Goal: Task Accomplishment & Management: Use online tool/utility

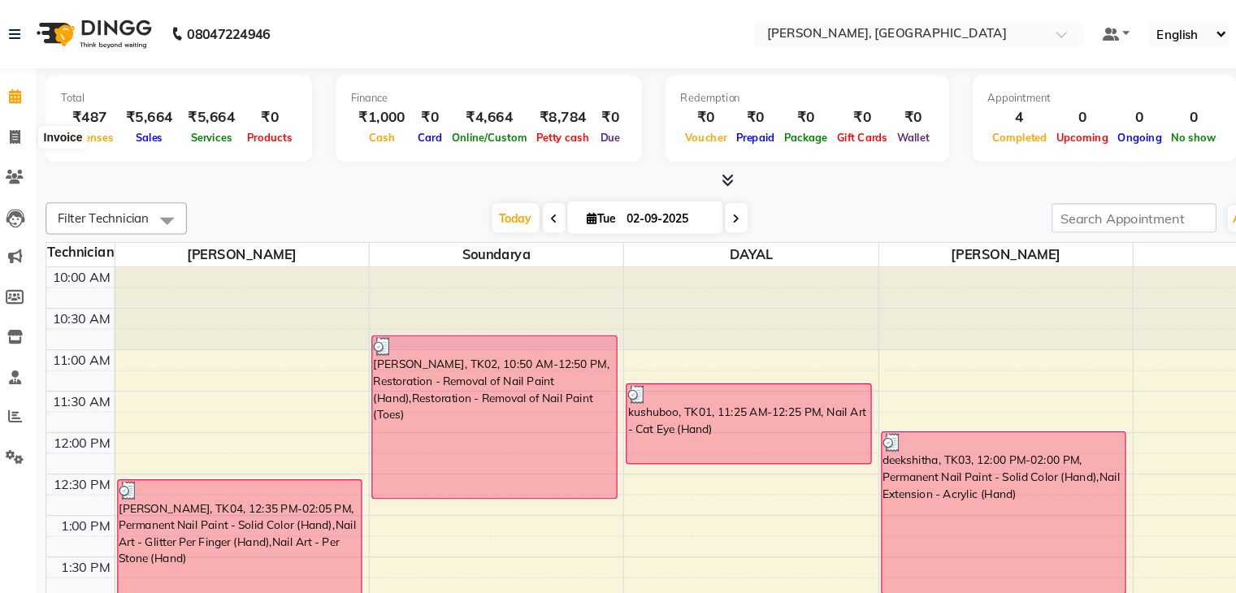
click at [28, 114] on icon at bounding box center [30, 118] width 9 height 12
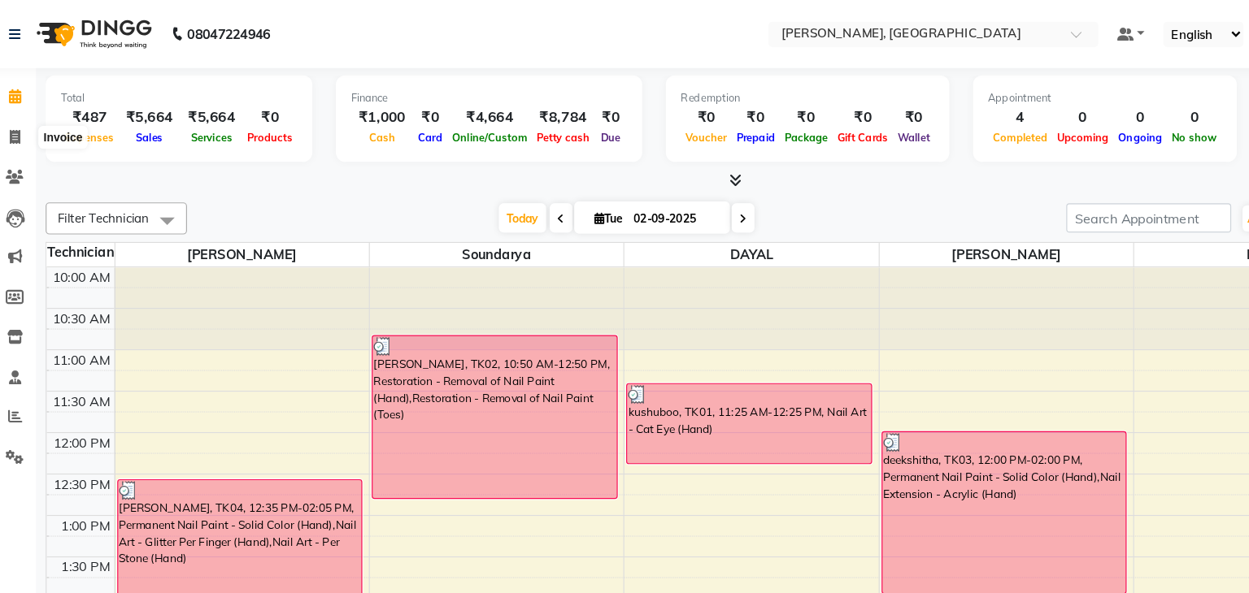
select select "service"
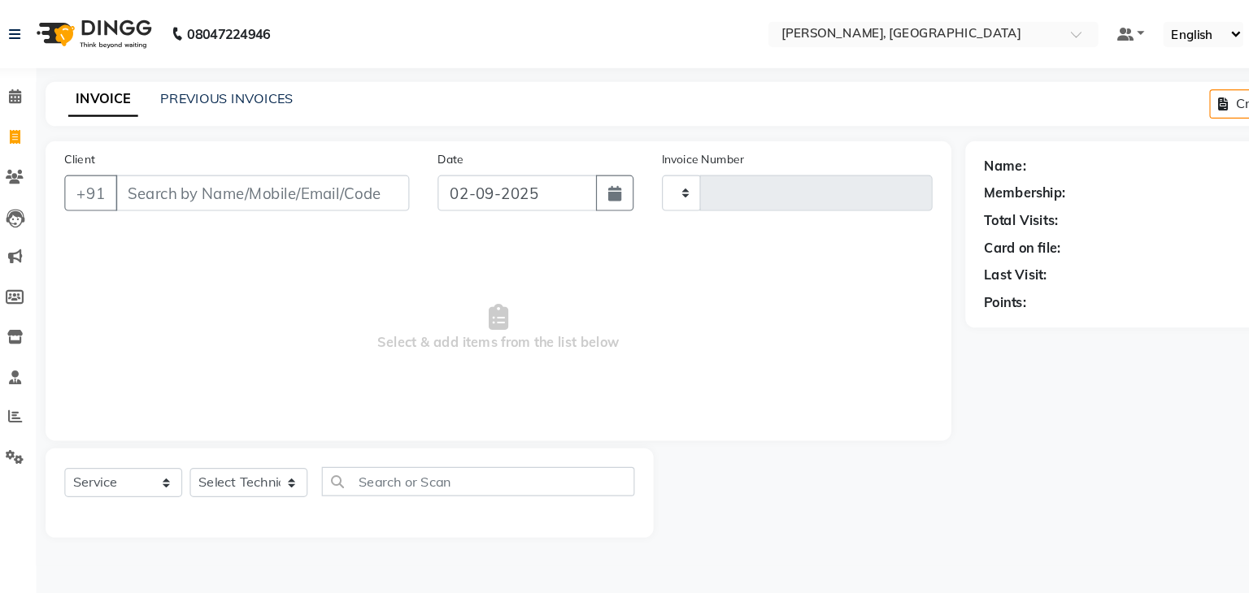
type input "0879"
select select "4495"
click at [239, 417] on select "Select Technician" at bounding box center [232, 416] width 102 height 25
select select "77389"
click at [181, 405] on select "Select Technician Admin [PERSON_NAME] Manager [PERSON_NAME]" at bounding box center [232, 416] width 102 height 25
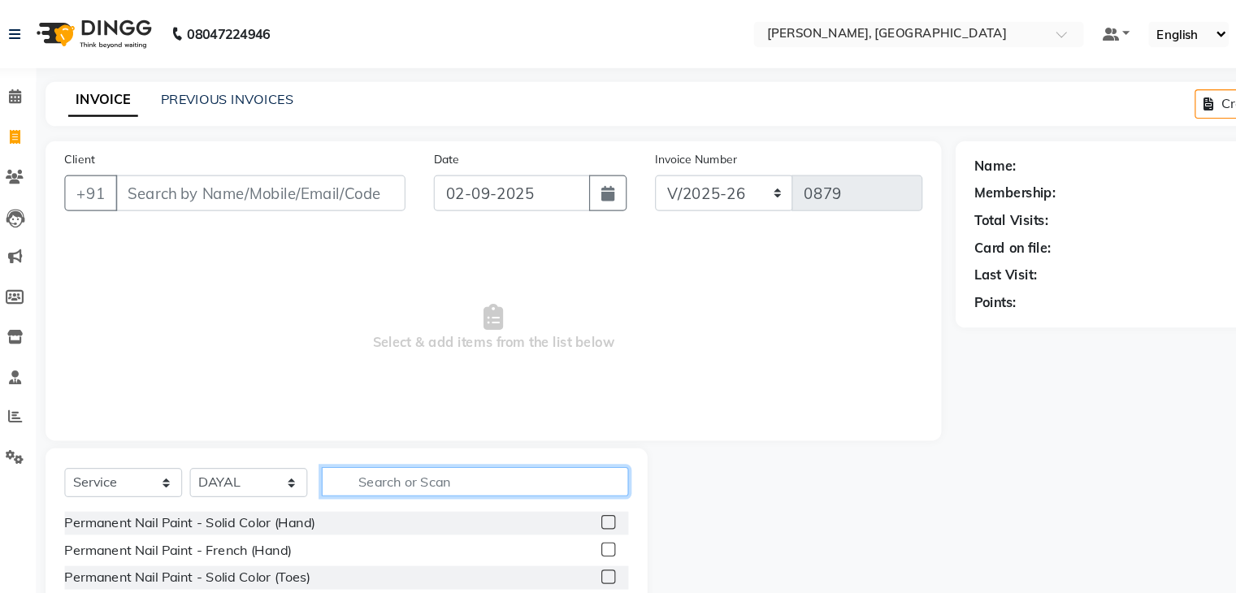
click at [345, 424] on input "text" at bounding box center [427, 415] width 265 height 25
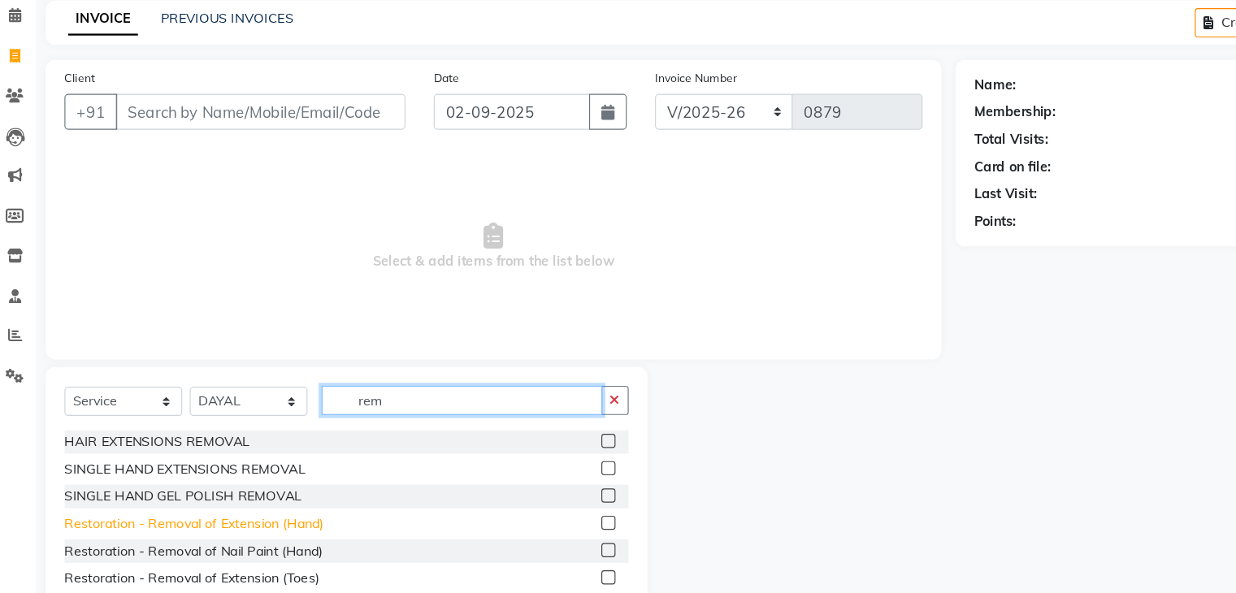
type input "rem"
click at [263, 522] on div "Restoration - Removal of Extension (Hand)" at bounding box center [185, 522] width 224 height 17
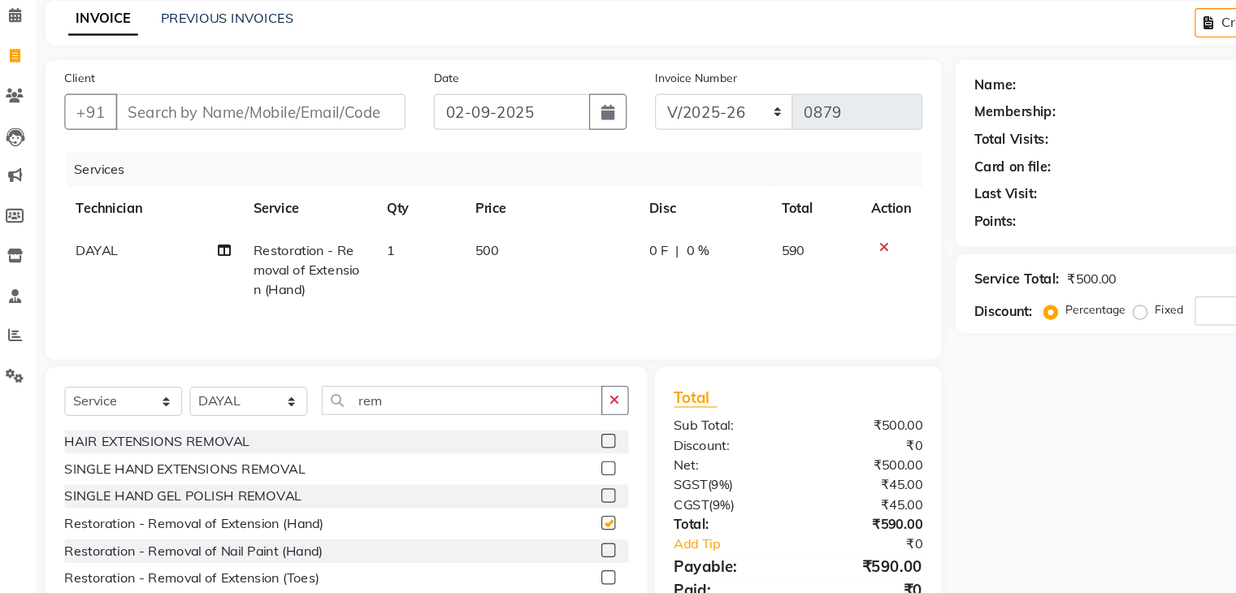
checkbox input "false"
click at [397, 424] on input "rem" at bounding box center [416, 415] width 242 height 25
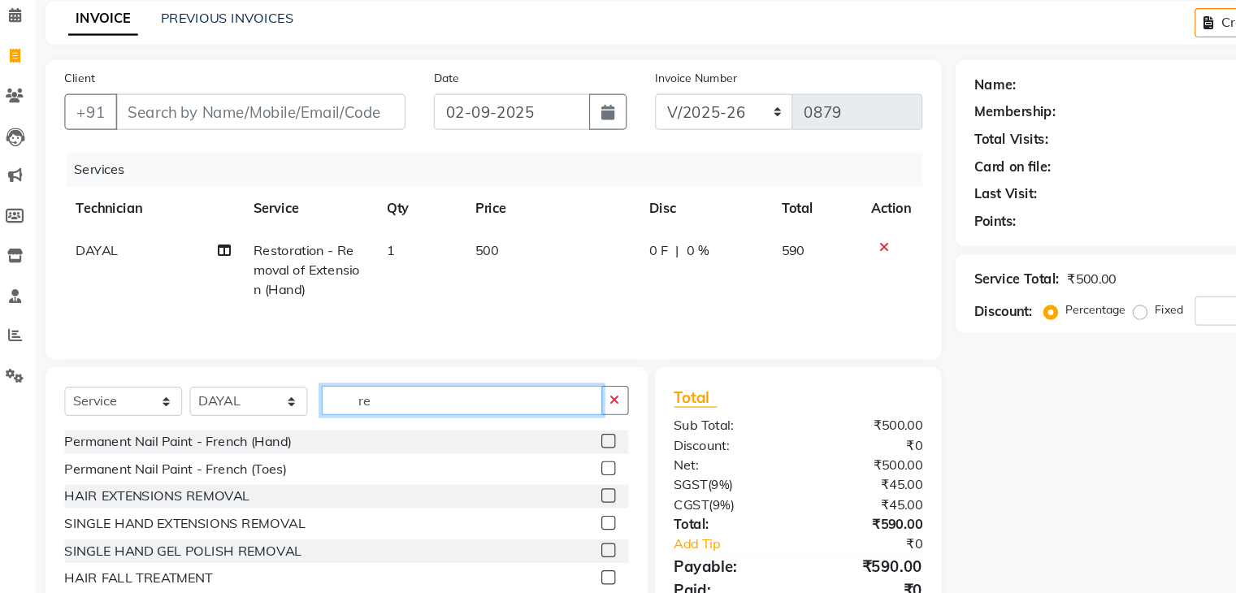
type input "r"
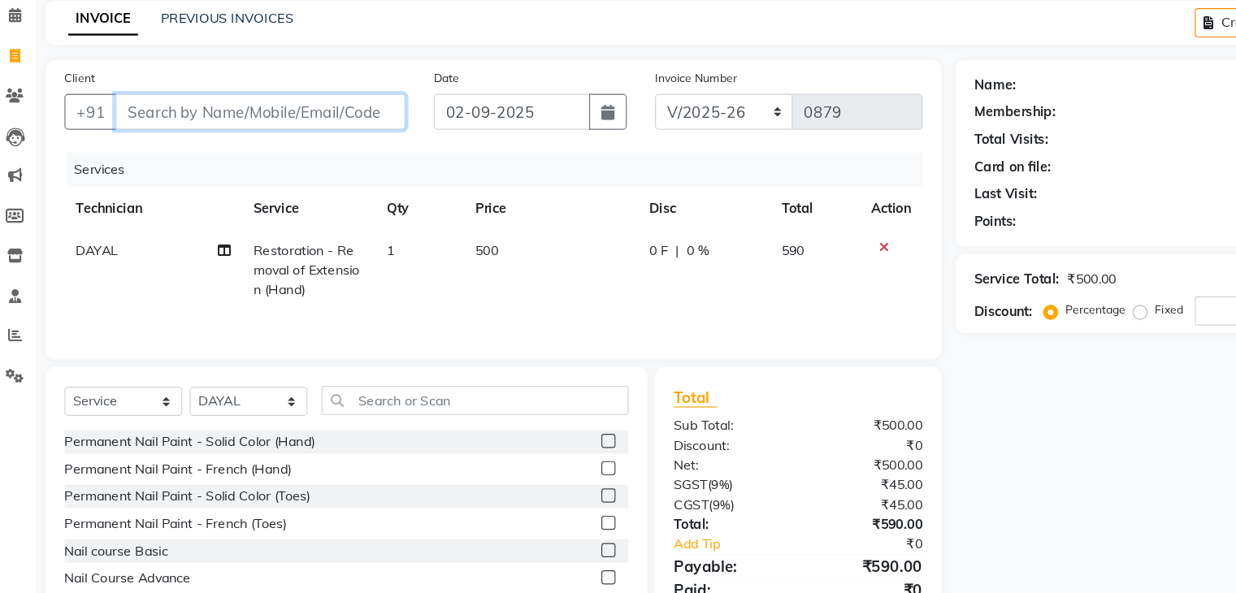
click at [171, 167] on input "Client" at bounding box center [242, 166] width 250 height 31
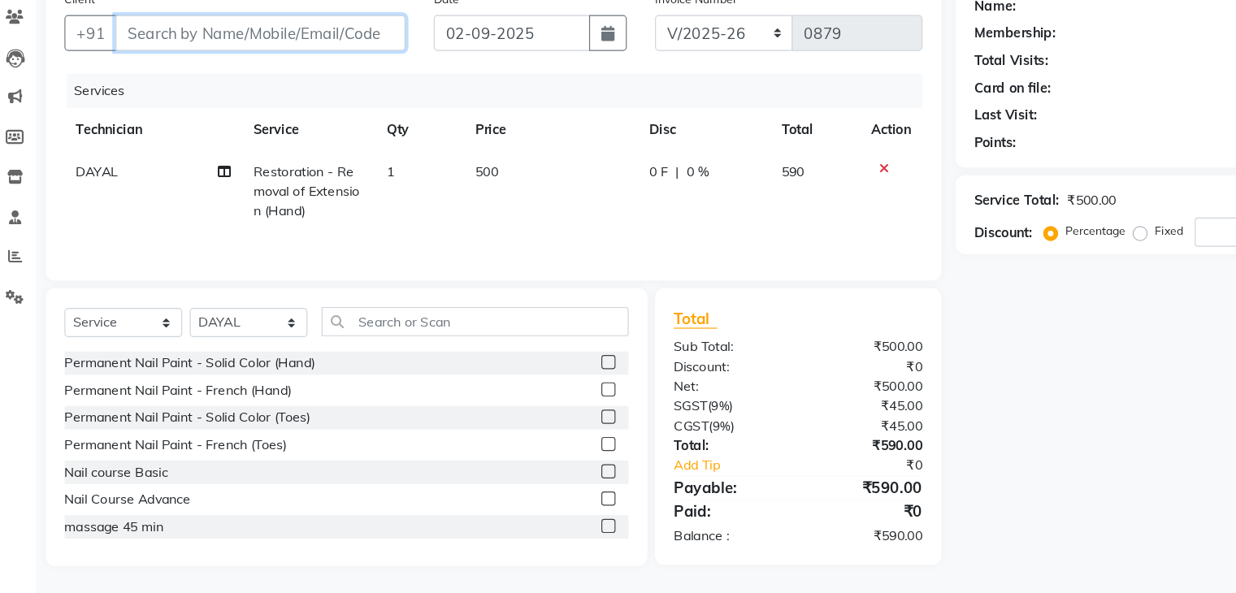
type input "9"
type input "0"
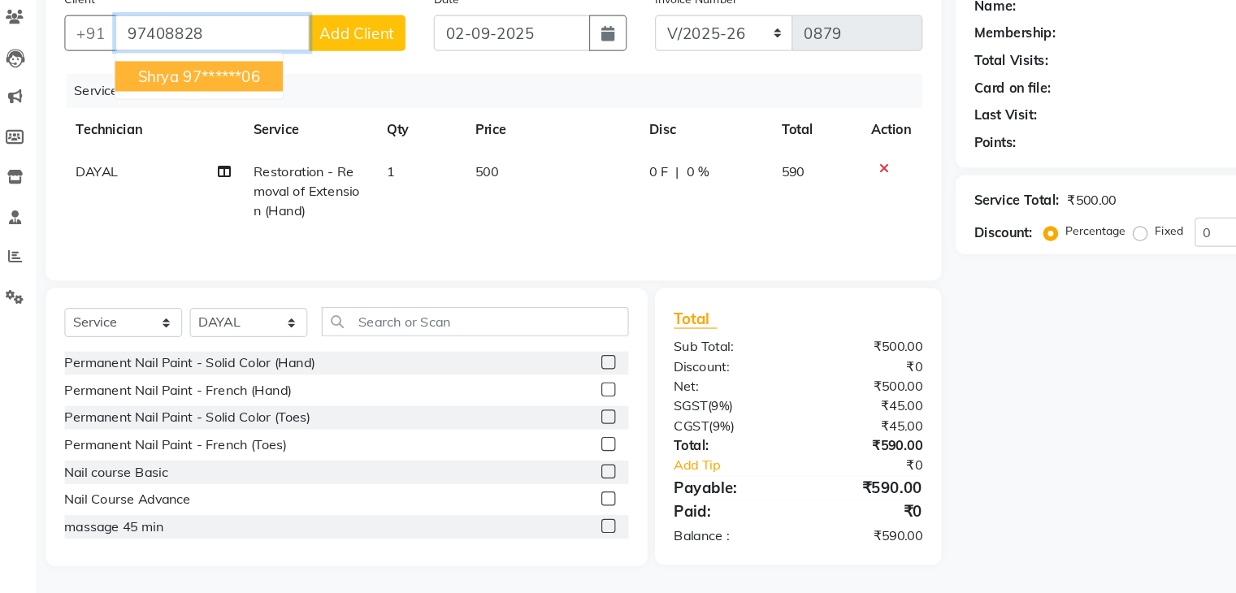
click at [202, 150] on ngb-highlight "97******06" at bounding box center [209, 146] width 67 height 16
type input "97******06"
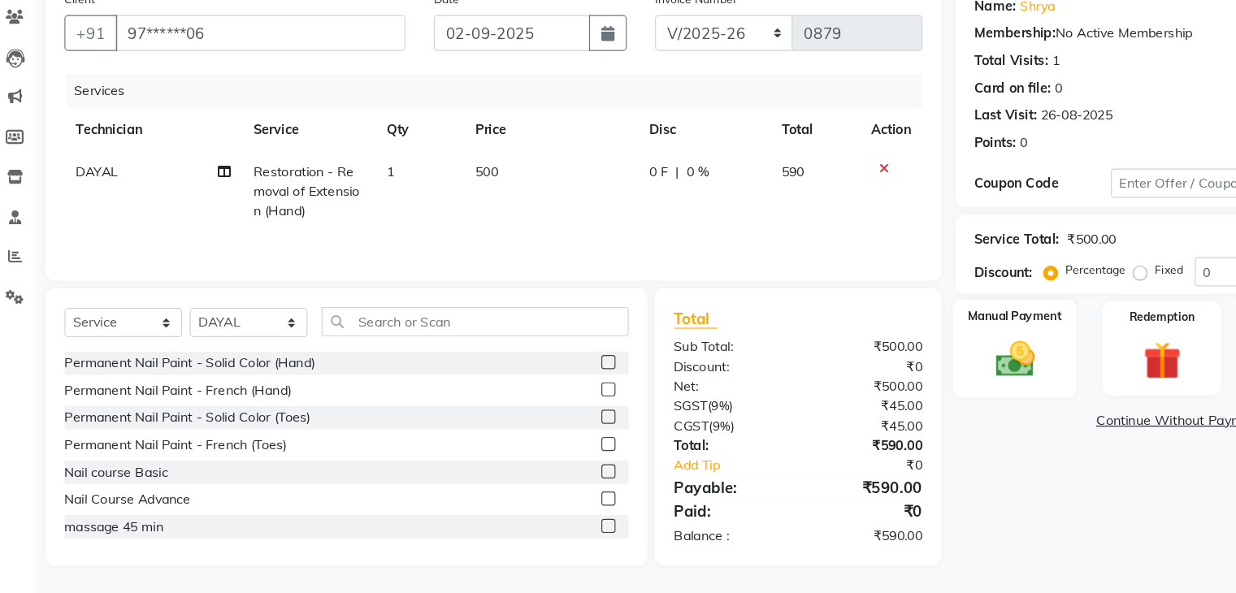
click at [917, 399] on img at bounding box center [893, 390] width 54 height 39
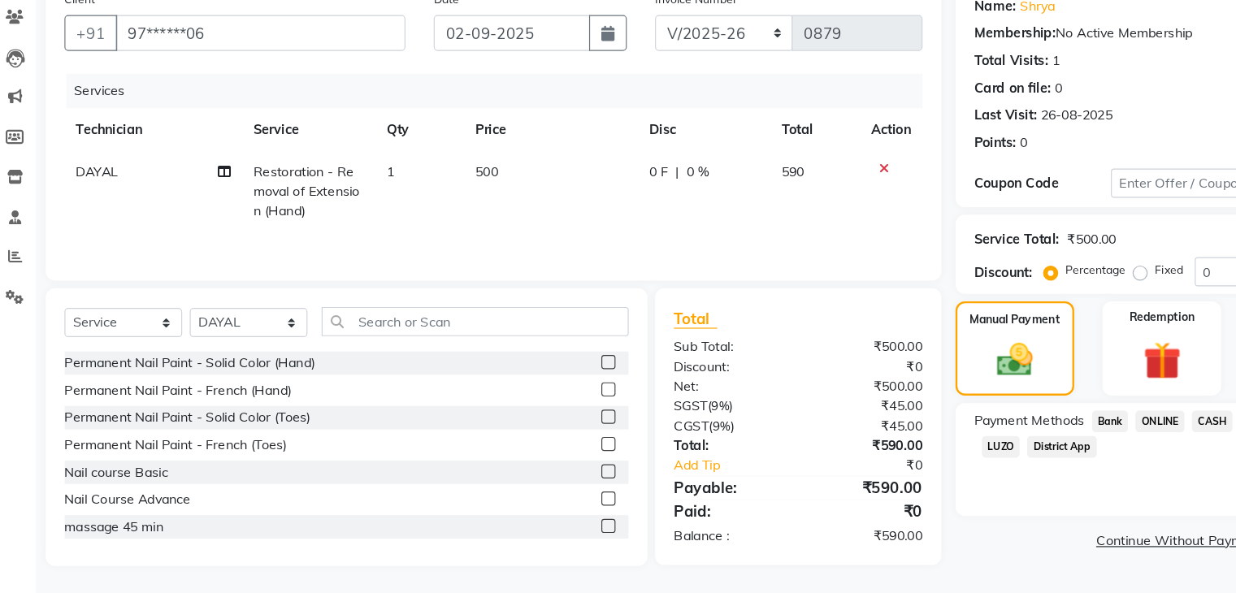
click at [1063, 438] on span "CASH" at bounding box center [1063, 444] width 35 height 19
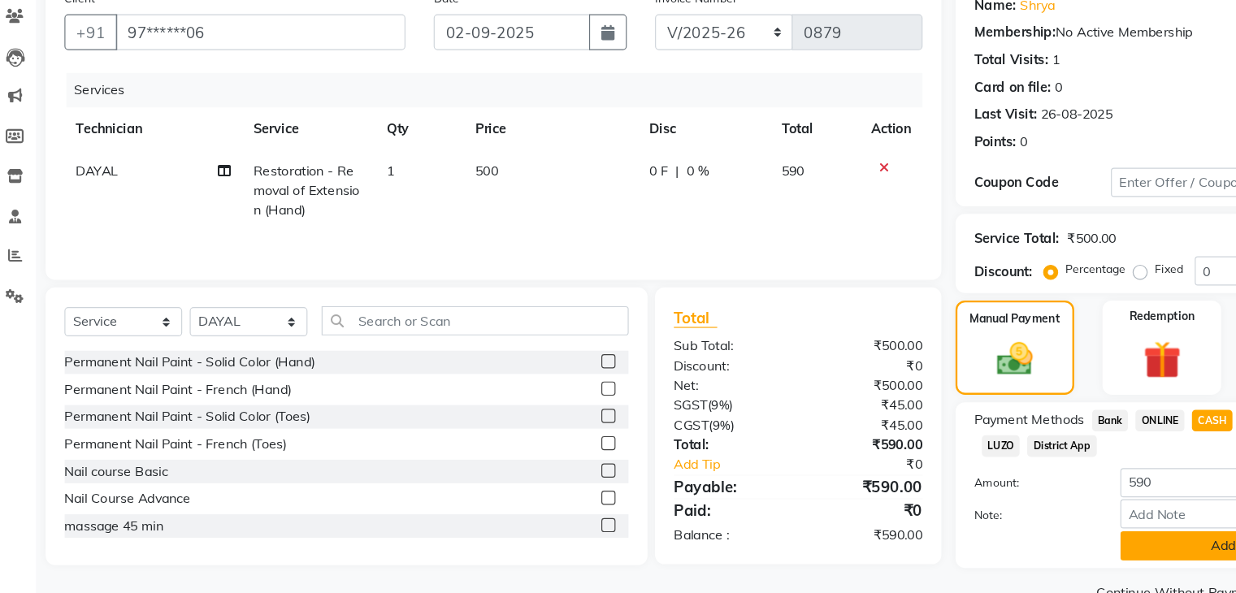
click at [1022, 552] on button "Add Payment" at bounding box center [1098, 551] width 228 height 25
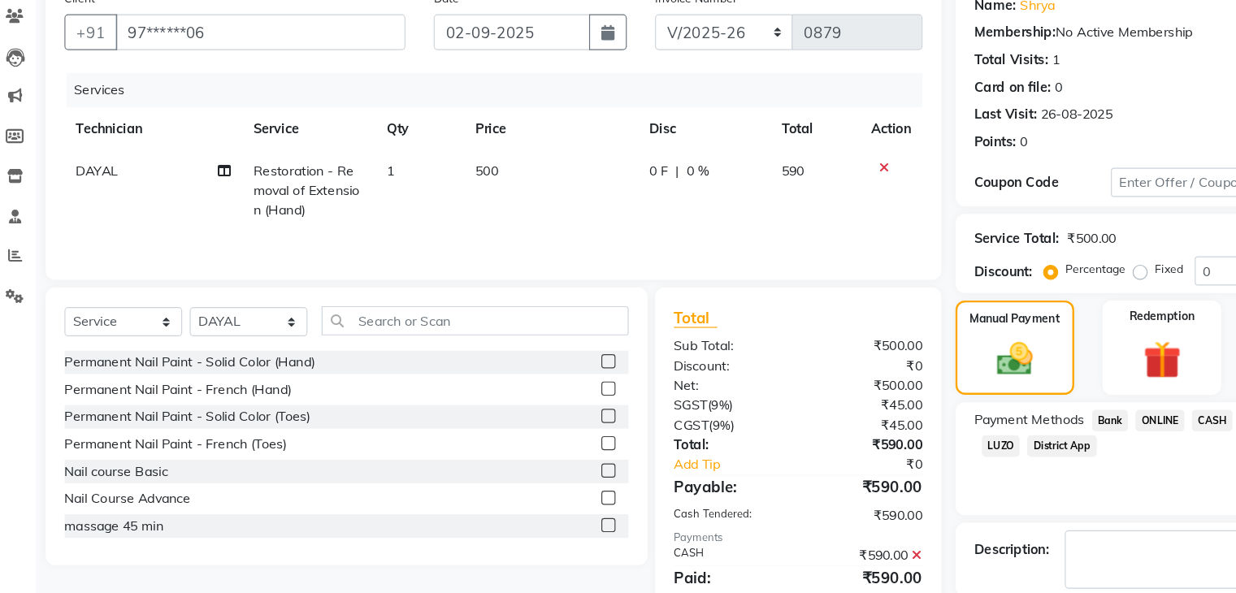
scroll to position [139, 0]
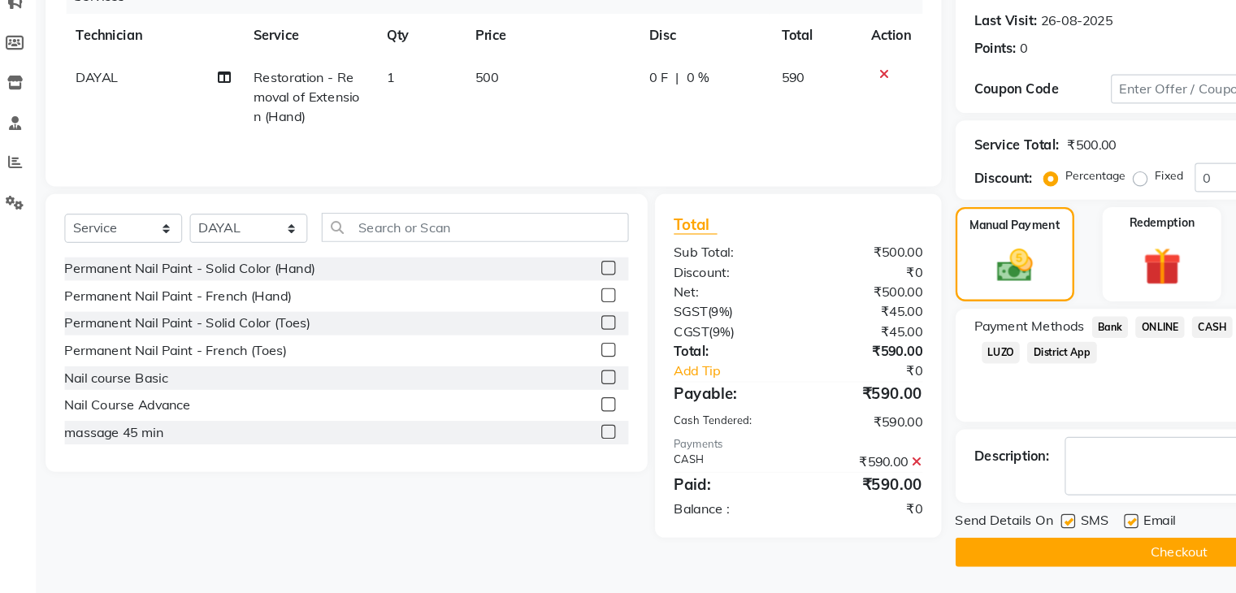
click at [979, 552] on button "Checkout" at bounding box center [1035, 557] width 386 height 25
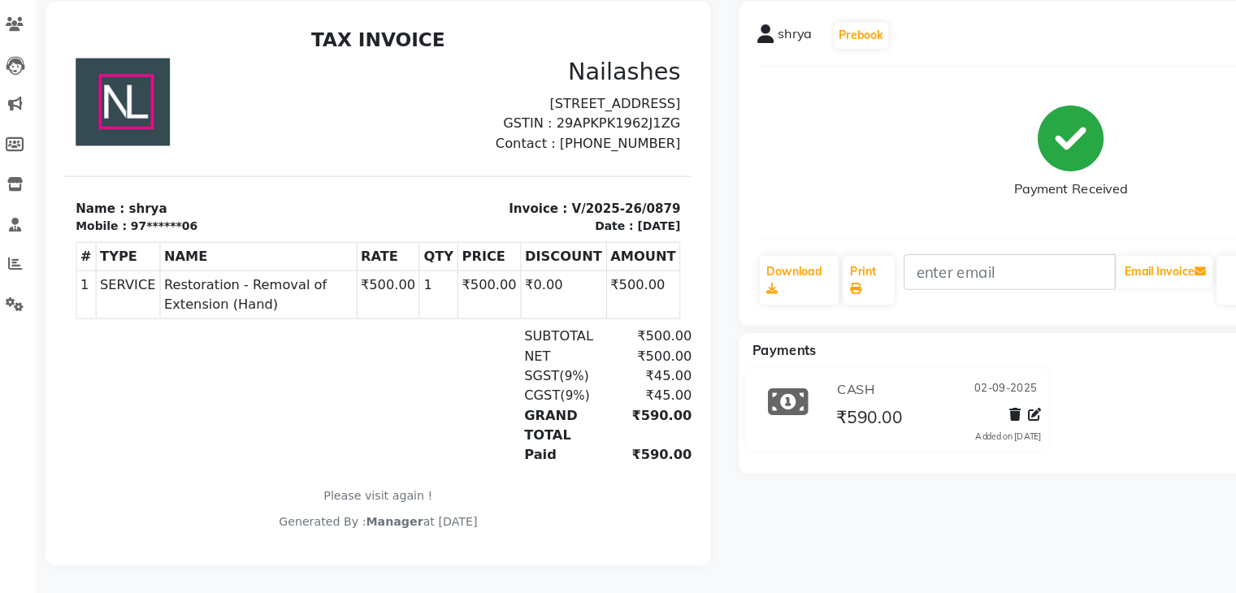
click at [818, 546] on div "shrya Prebook Payment Received Download Print Email Invoice Send Message Feedba…" at bounding box center [942, 325] width 598 height 487
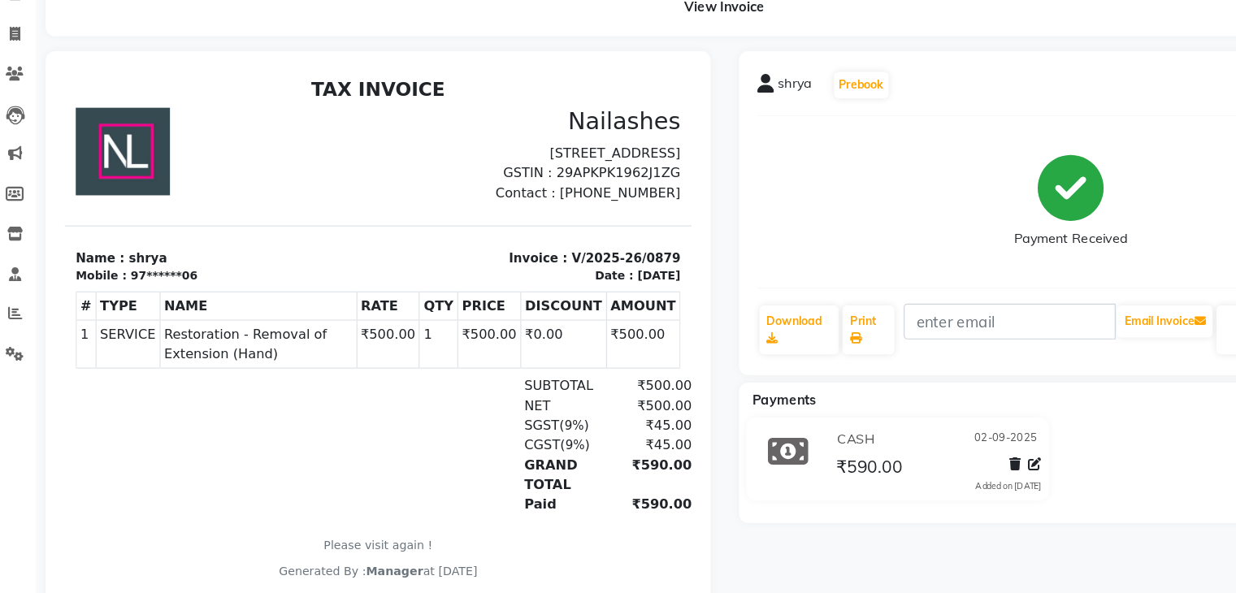
scroll to position [63, 0]
